Goal: Information Seeking & Learning: Learn about a topic

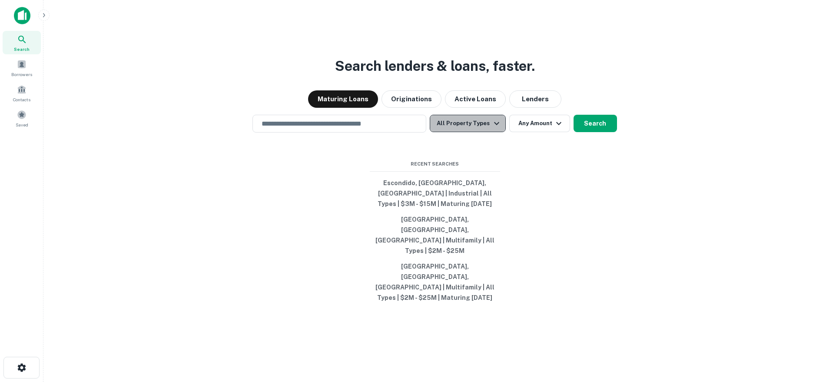
click at [486, 132] on button "All Property Types" at bounding box center [468, 123] width 76 height 17
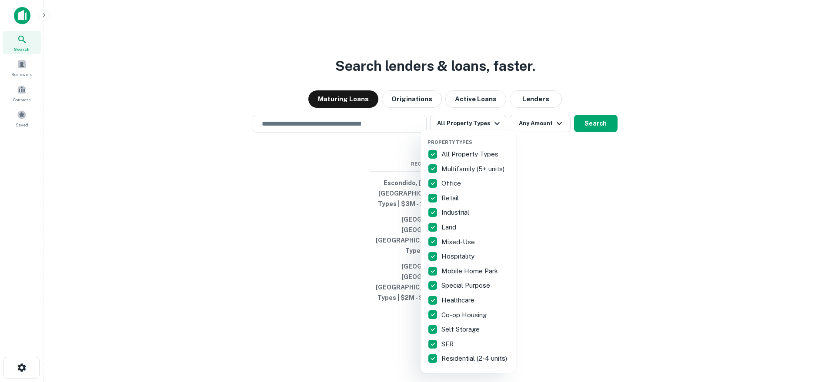
click at [626, 197] on div at bounding box center [417, 191] width 835 height 382
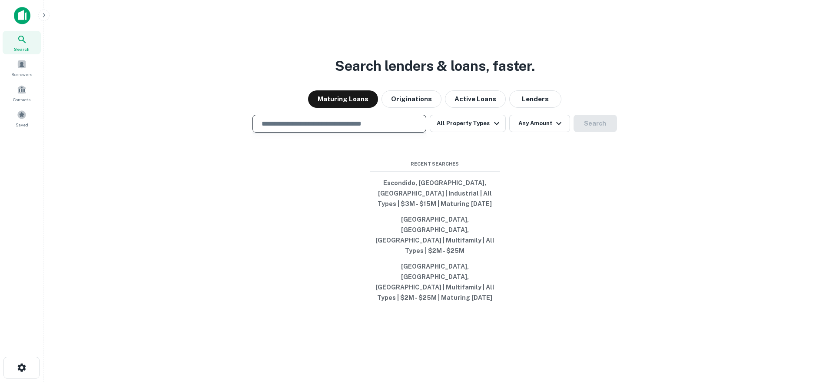
click at [326, 129] on input "text" at bounding box center [339, 124] width 166 height 10
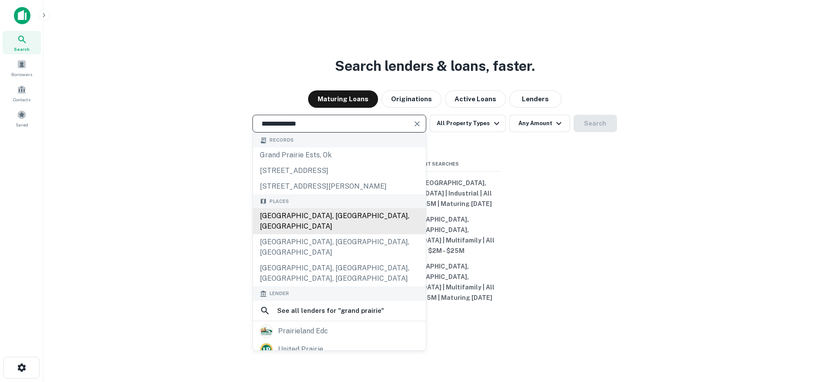
click at [347, 234] on div "[GEOGRAPHIC_DATA], [GEOGRAPHIC_DATA], [GEOGRAPHIC_DATA]" at bounding box center [339, 221] width 173 height 26
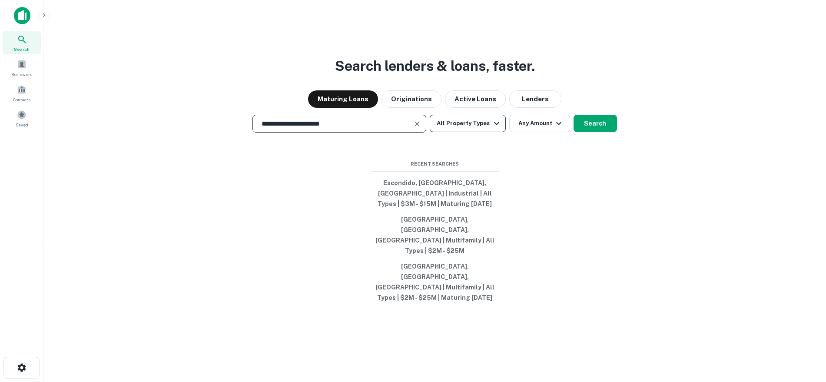
type input "**********"
click at [492, 129] on icon "button" at bounding box center [497, 123] width 10 height 10
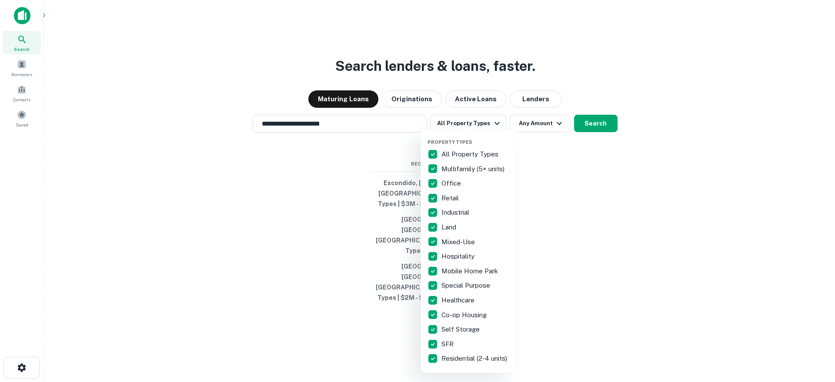
click at [456, 150] on p "All Property Types" at bounding box center [470, 154] width 59 height 10
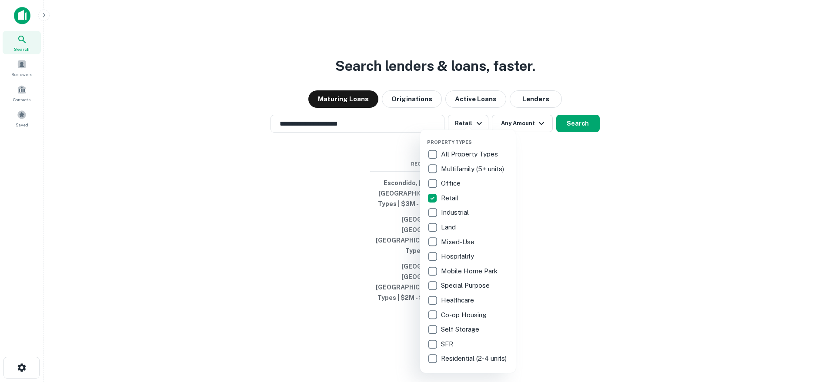
click at [469, 288] on p "Special Purpose" at bounding box center [466, 285] width 50 height 10
drag, startPoint x: 531, startPoint y: 192, endPoint x: 536, endPoint y: 149, distance: 43.4
click at [533, 190] on div at bounding box center [417, 191] width 835 height 382
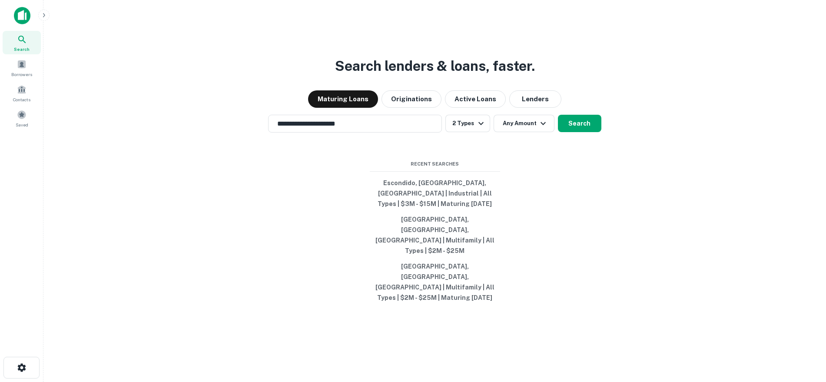
click at [534, 145] on div "Property Types All Property Types Multifamily (5+ units) Office Retail Industri…" at bounding box center [413, 191] width 826 height 382
click at [535, 132] on button "Any Amount" at bounding box center [524, 123] width 61 height 17
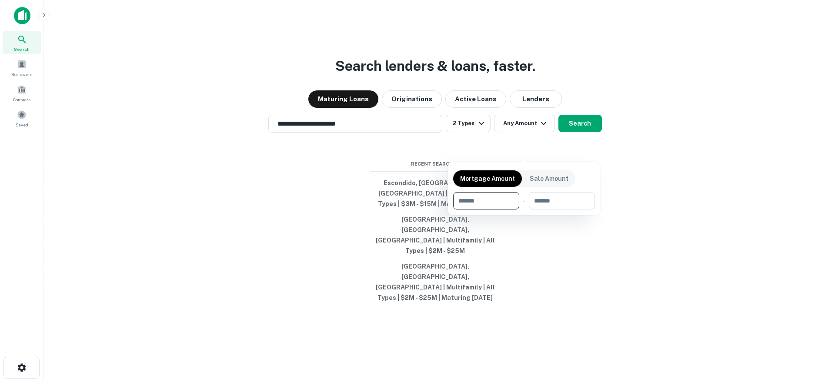
click at [417, 128] on div at bounding box center [417, 191] width 835 height 382
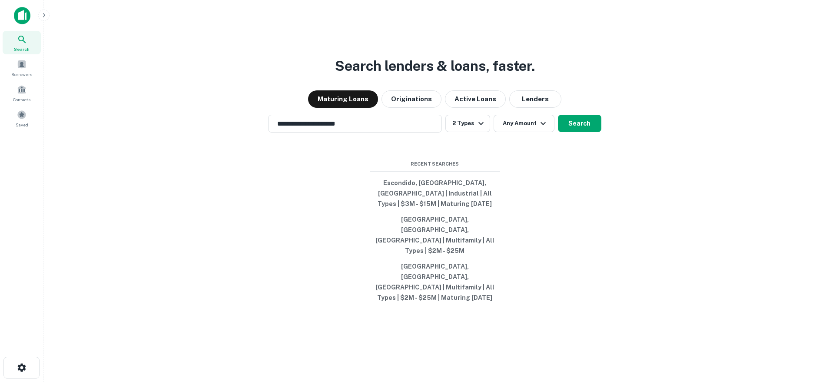
click at [413, 108] on button "Originations" at bounding box center [412, 98] width 60 height 17
click at [523, 132] on button "Any Amount" at bounding box center [524, 123] width 61 height 17
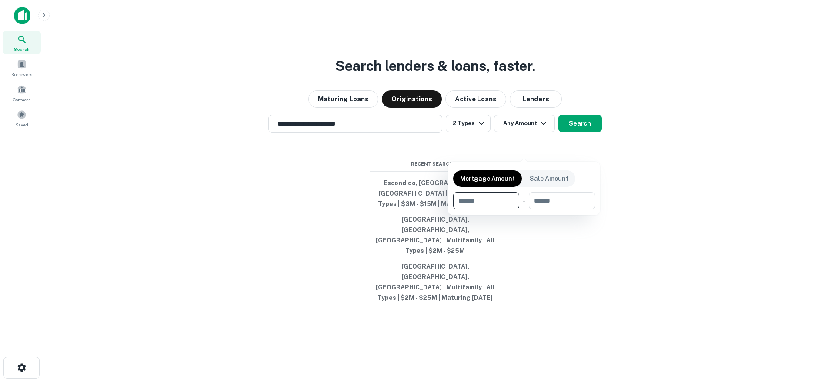
click at [484, 199] on input "number" at bounding box center [483, 200] width 60 height 17
type input "*******"
type input "********"
click at [639, 177] on div at bounding box center [417, 191] width 835 height 382
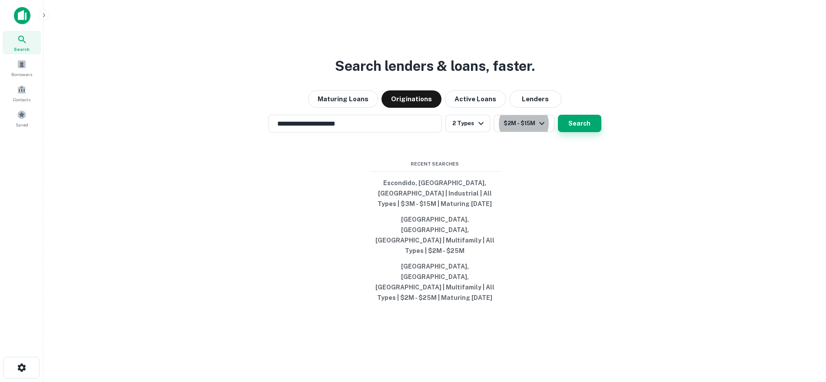
click at [593, 132] on button "Search" at bounding box center [579, 123] width 43 height 17
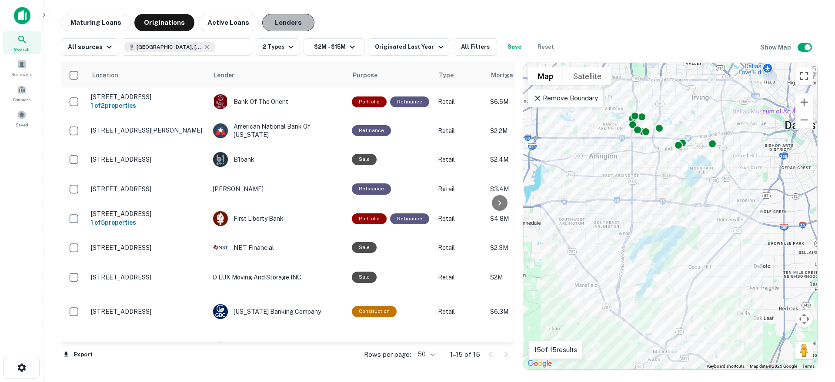
click at [279, 27] on button "Lenders" at bounding box center [288, 22] width 52 height 17
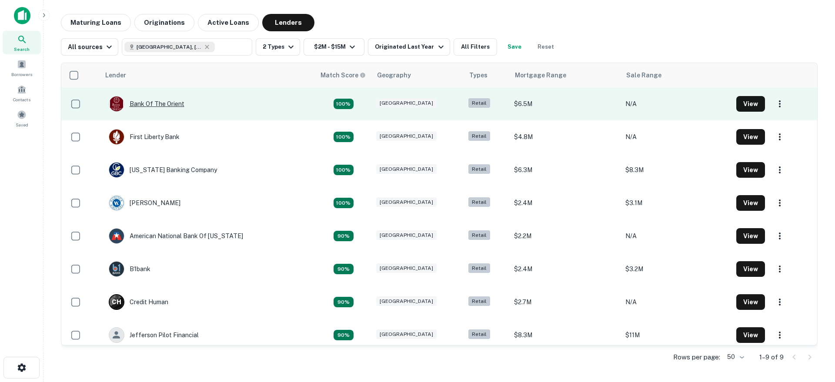
click at [157, 100] on div "Bank Of The Orient" at bounding box center [147, 104] width 76 height 16
